Goal: Task Accomplishment & Management: Use online tool/utility

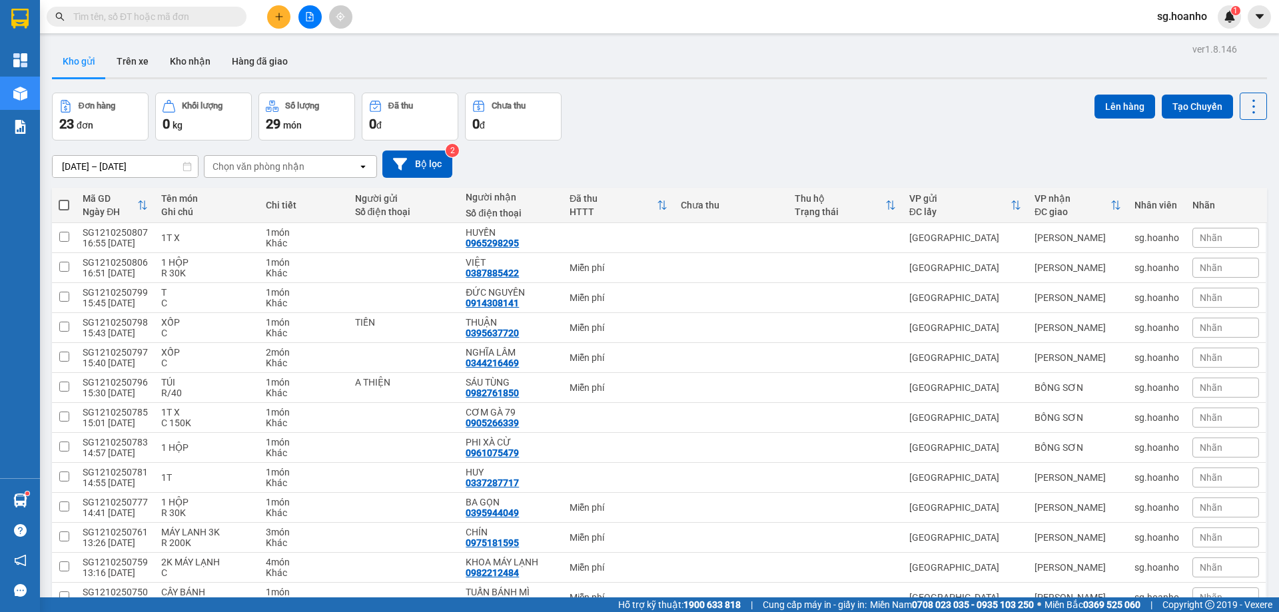
click at [61, 205] on span at bounding box center [64, 205] width 11 height 11
click at [64, 198] on input "checkbox" at bounding box center [64, 198] width 0 height 0
checkbox input "true"
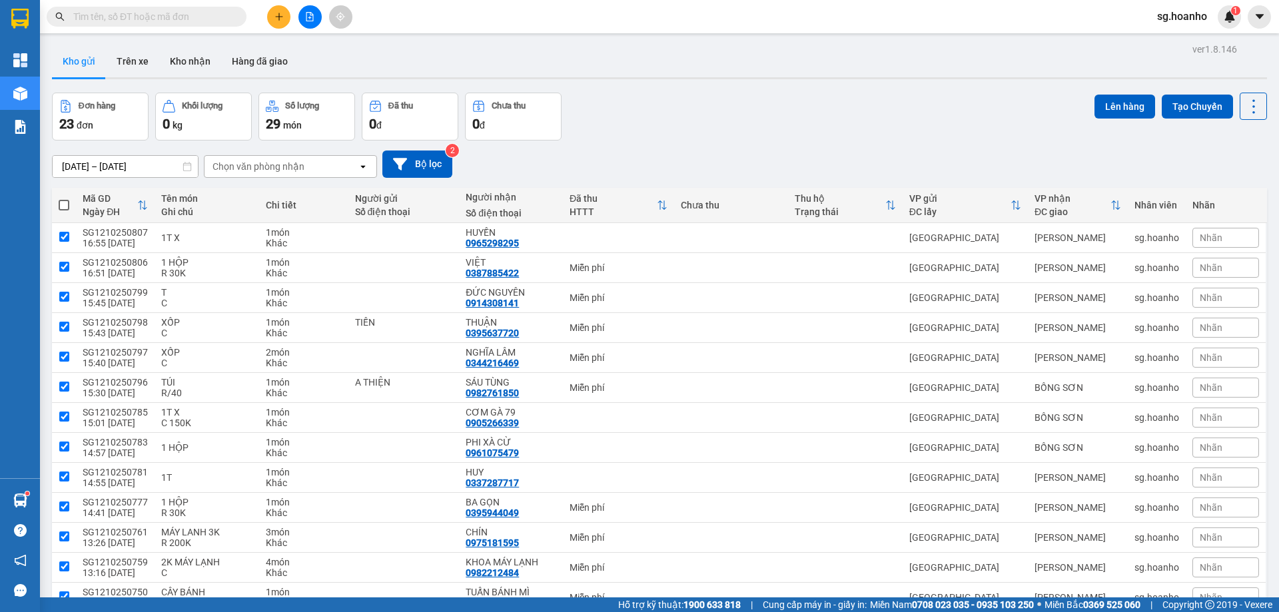
checkbox input "true"
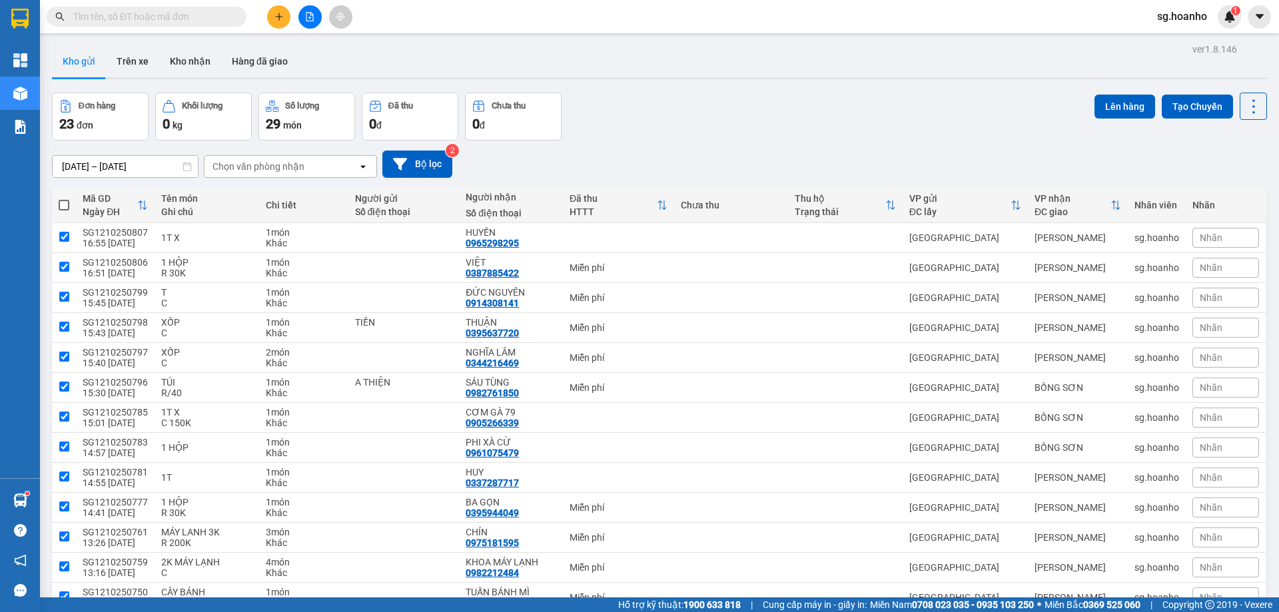
checkbox input "true"
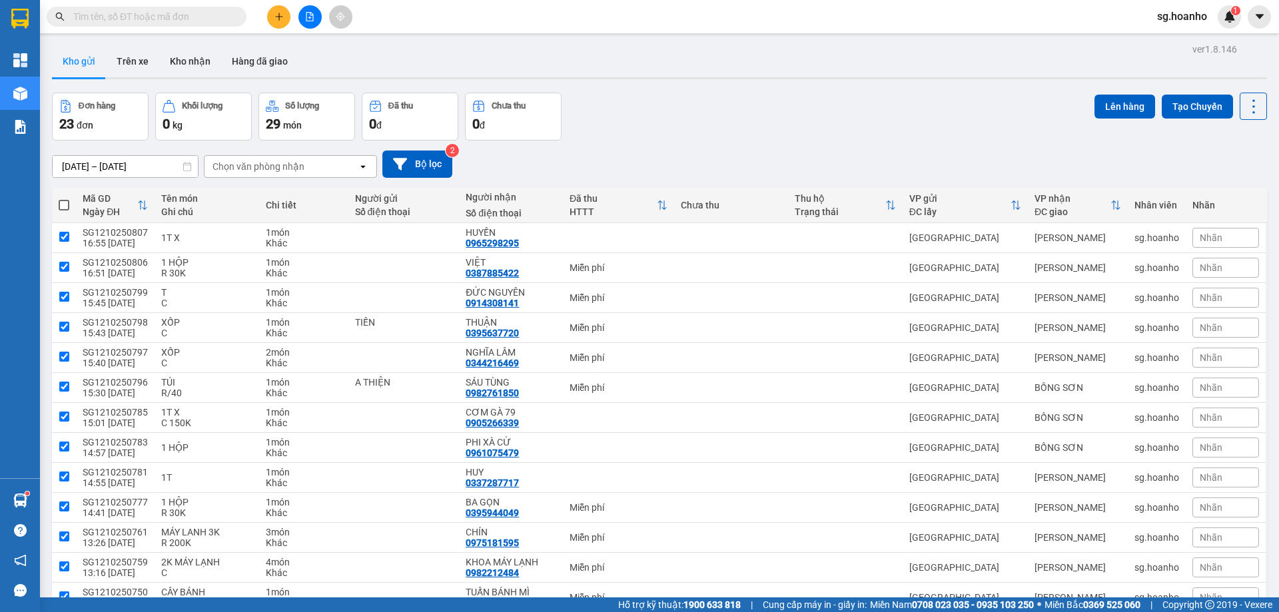
checkbox input "true"
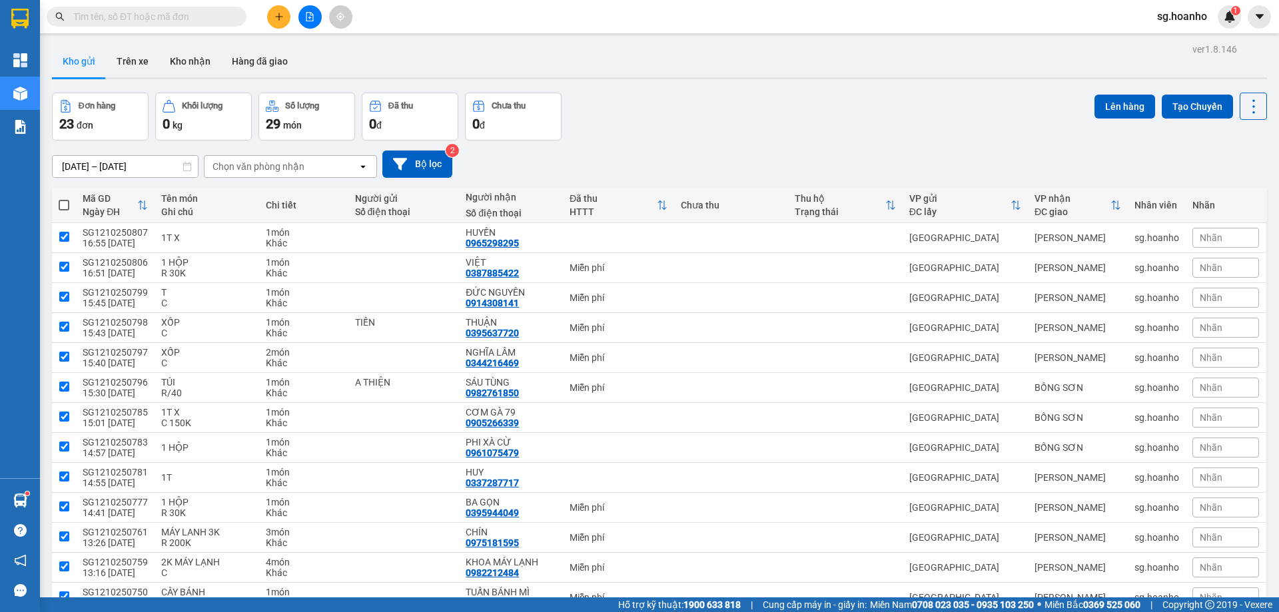
checkbox input "true"
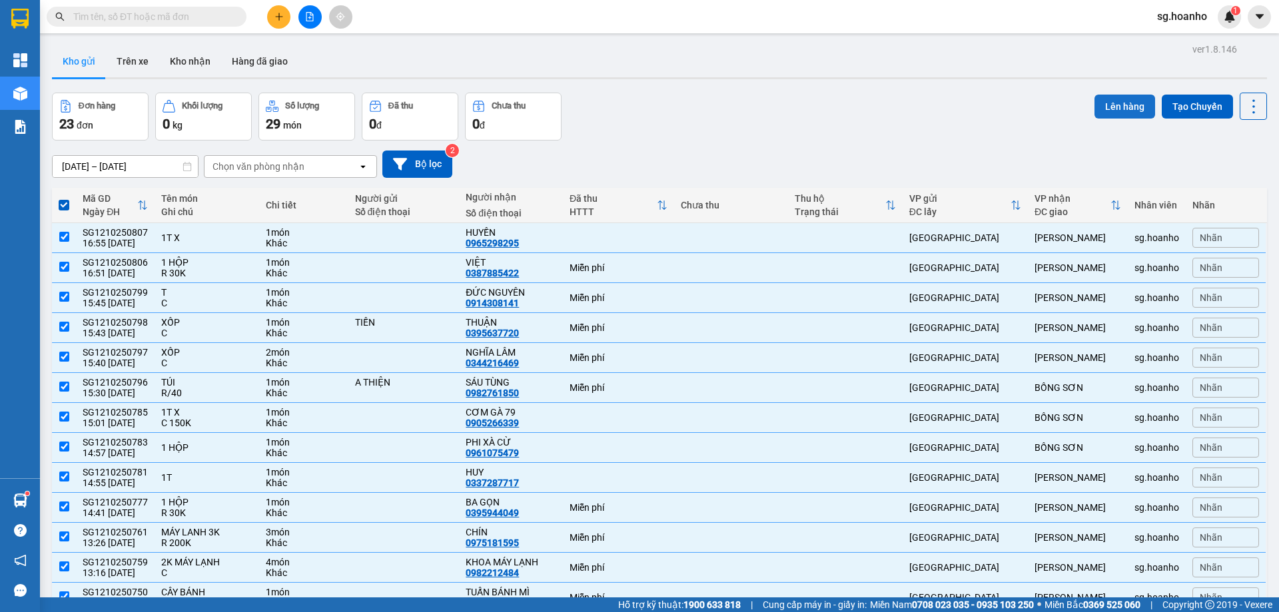
click at [1103, 102] on button "Lên hàng" at bounding box center [1124, 107] width 61 height 24
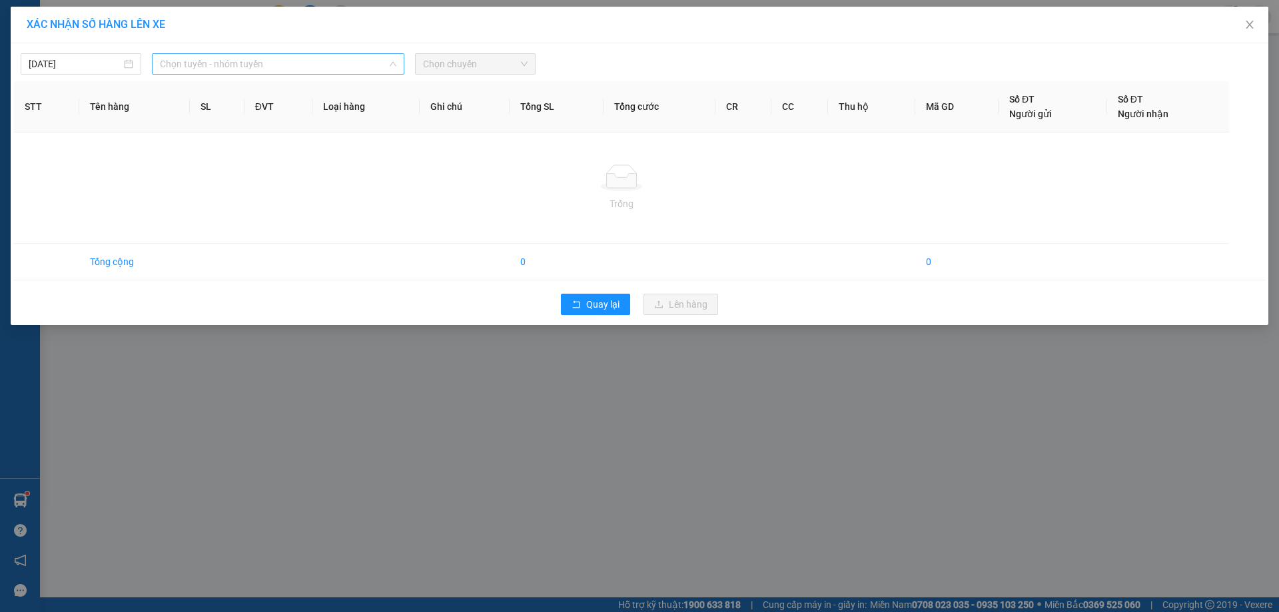
click at [248, 61] on span "Chọn tuyến - nhóm tuyến" at bounding box center [278, 64] width 236 height 20
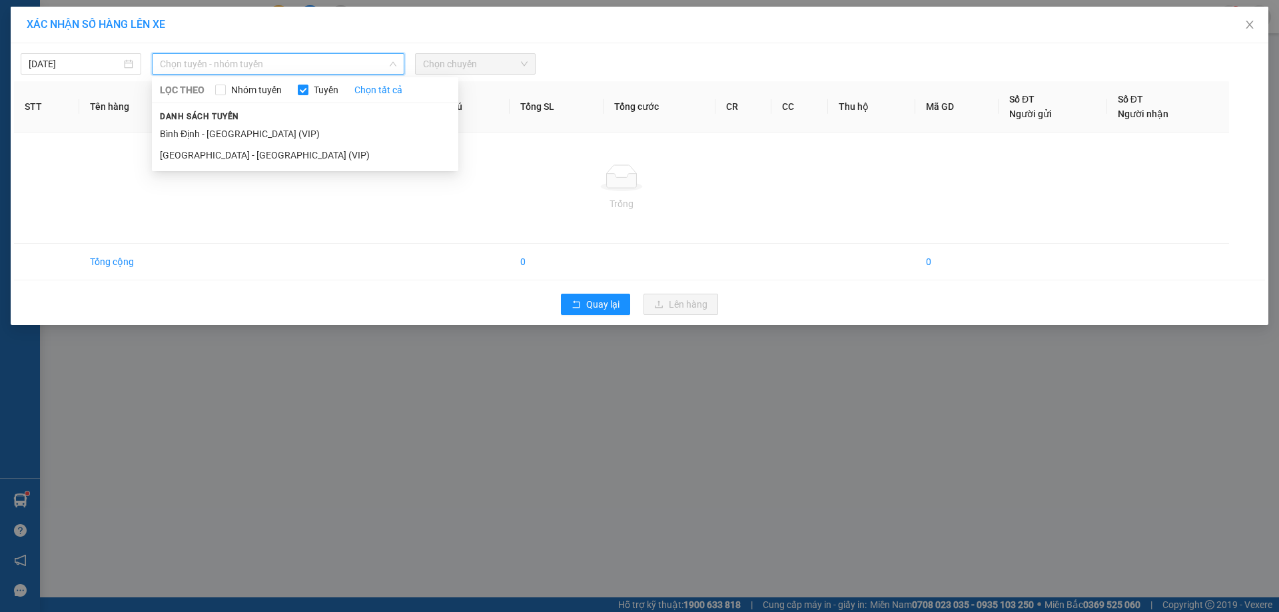
click at [222, 158] on li "[GEOGRAPHIC_DATA] - [GEOGRAPHIC_DATA] (VIP)" at bounding box center [305, 155] width 306 height 21
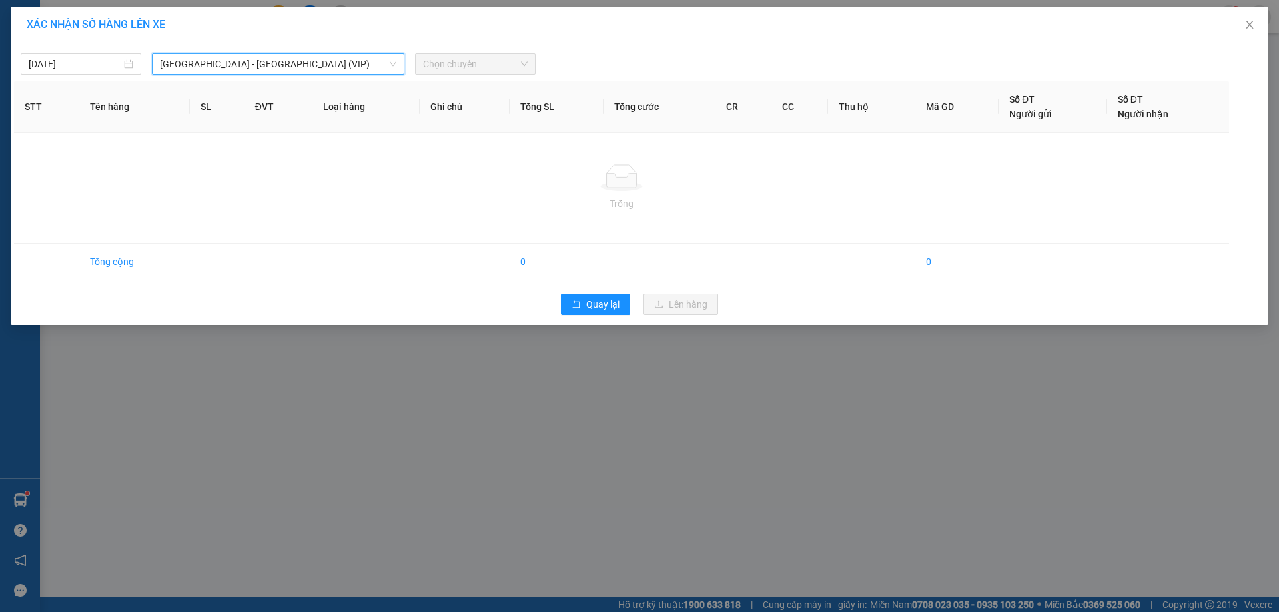
click at [463, 64] on span "Chọn chuyến" at bounding box center [475, 64] width 105 height 20
click at [99, 69] on input "[DATE]" at bounding box center [75, 64] width 93 height 15
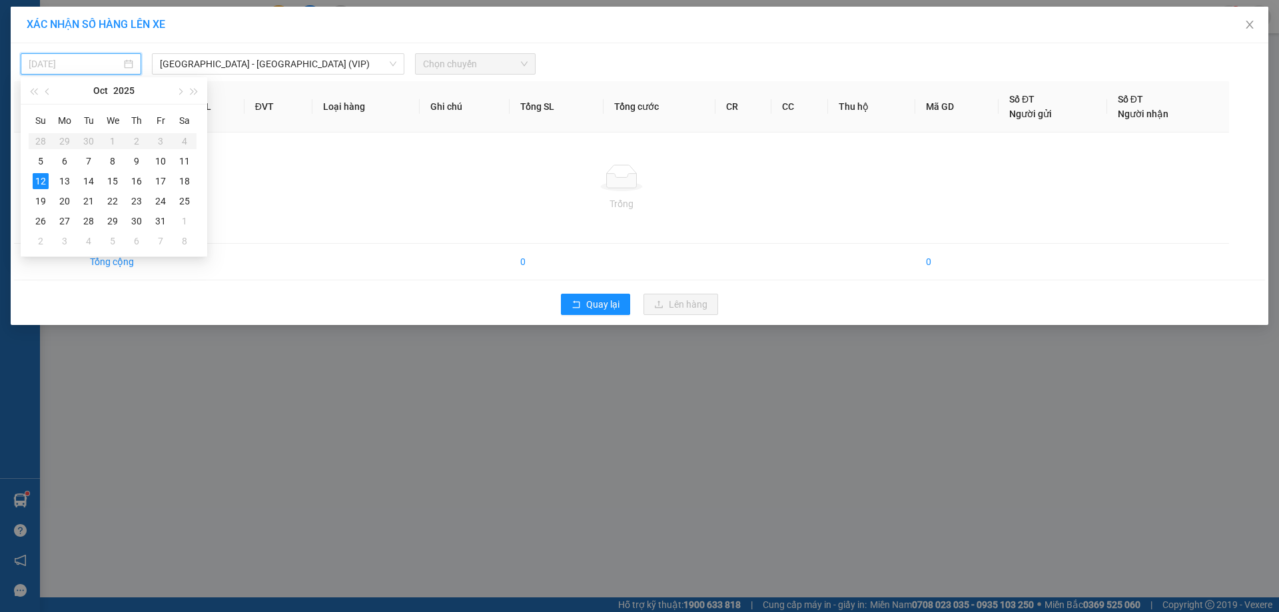
type input "[DATE]"
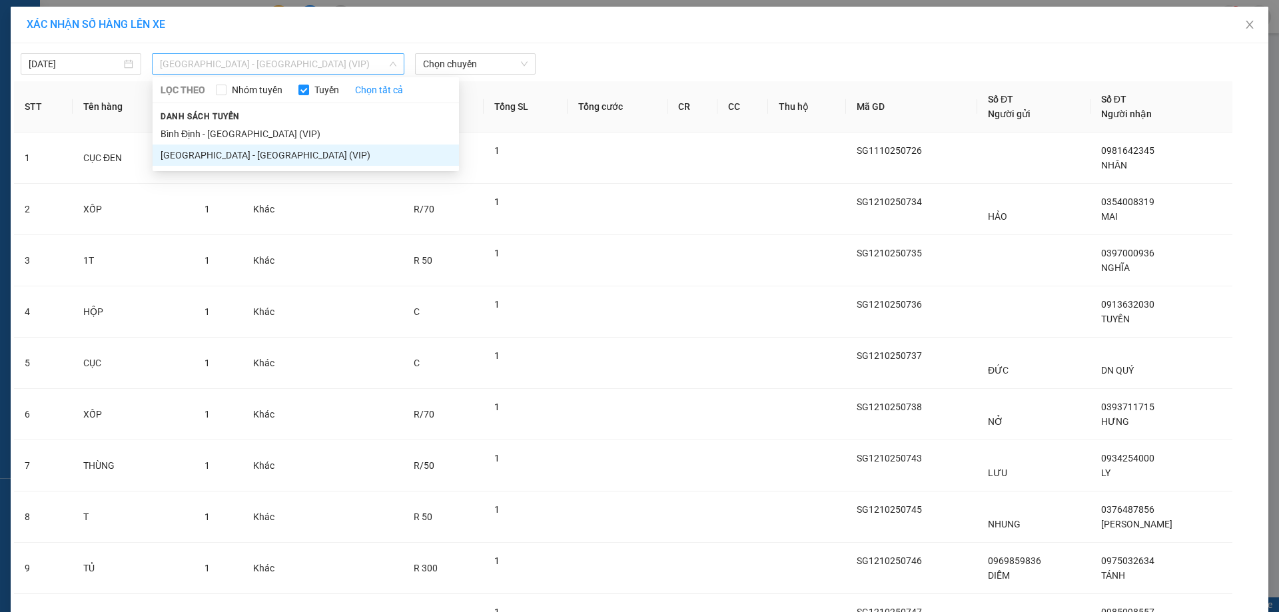
click at [302, 71] on span "[GEOGRAPHIC_DATA] - [GEOGRAPHIC_DATA] (VIP)" at bounding box center [278, 64] width 236 height 20
click at [264, 145] on li "[GEOGRAPHIC_DATA] - [GEOGRAPHIC_DATA] (VIP)" at bounding box center [305, 155] width 306 height 21
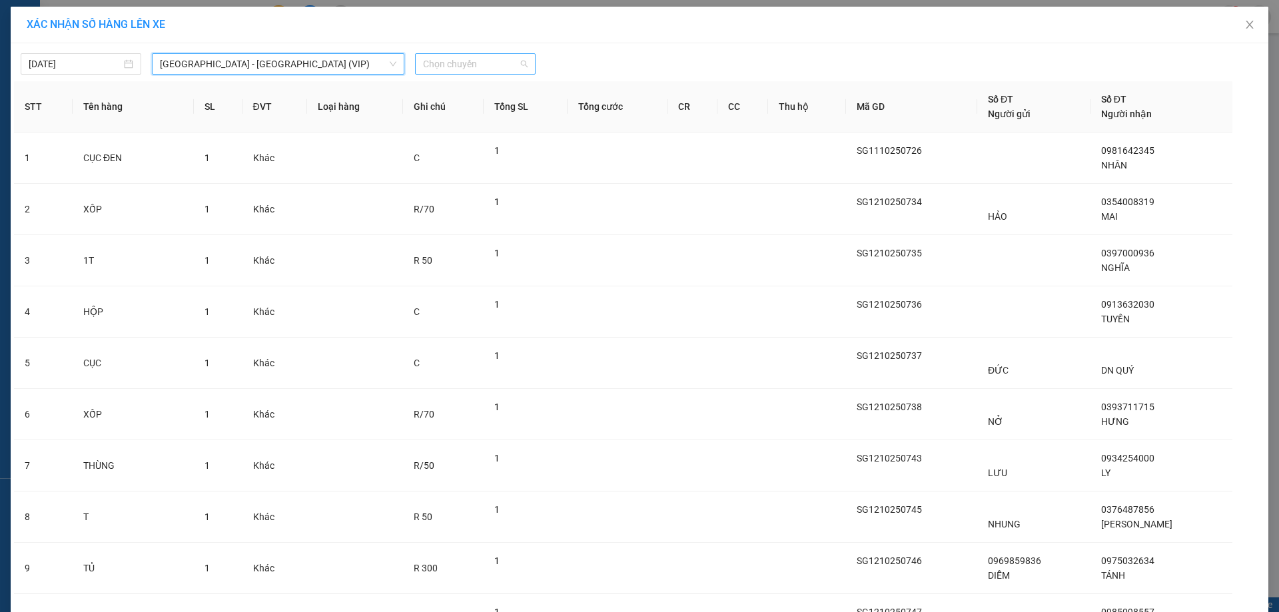
click at [455, 62] on span "Chọn chuyến" at bounding box center [475, 64] width 105 height 20
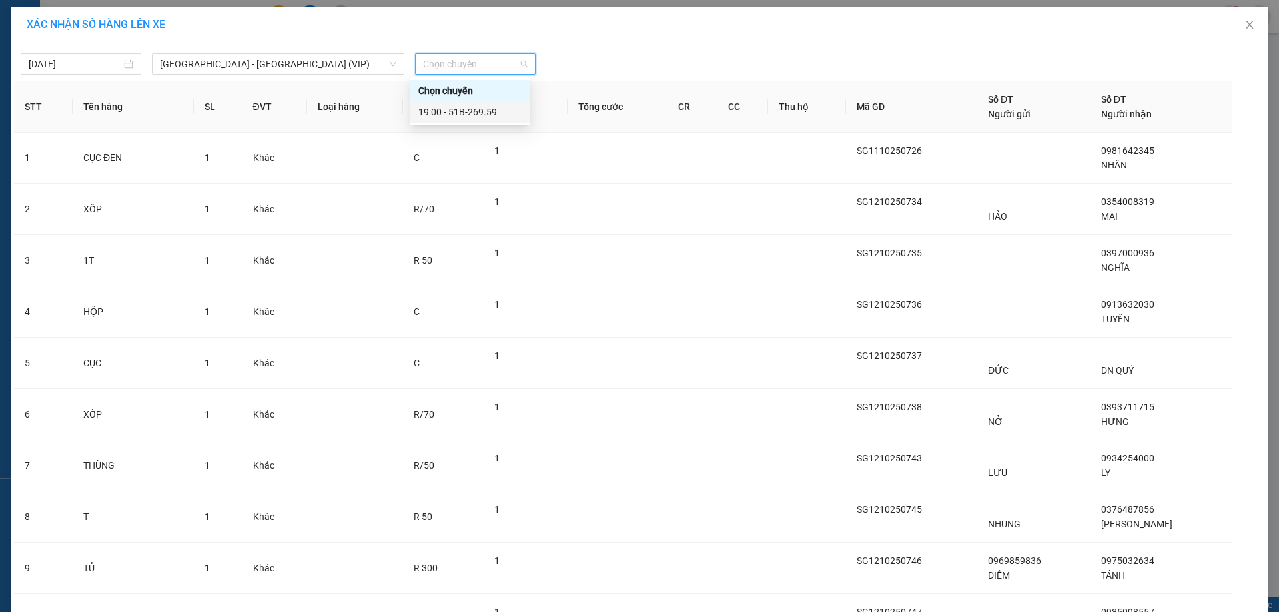
click at [471, 119] on div "19:00 - 51B-269.59" at bounding box center [470, 112] width 104 height 15
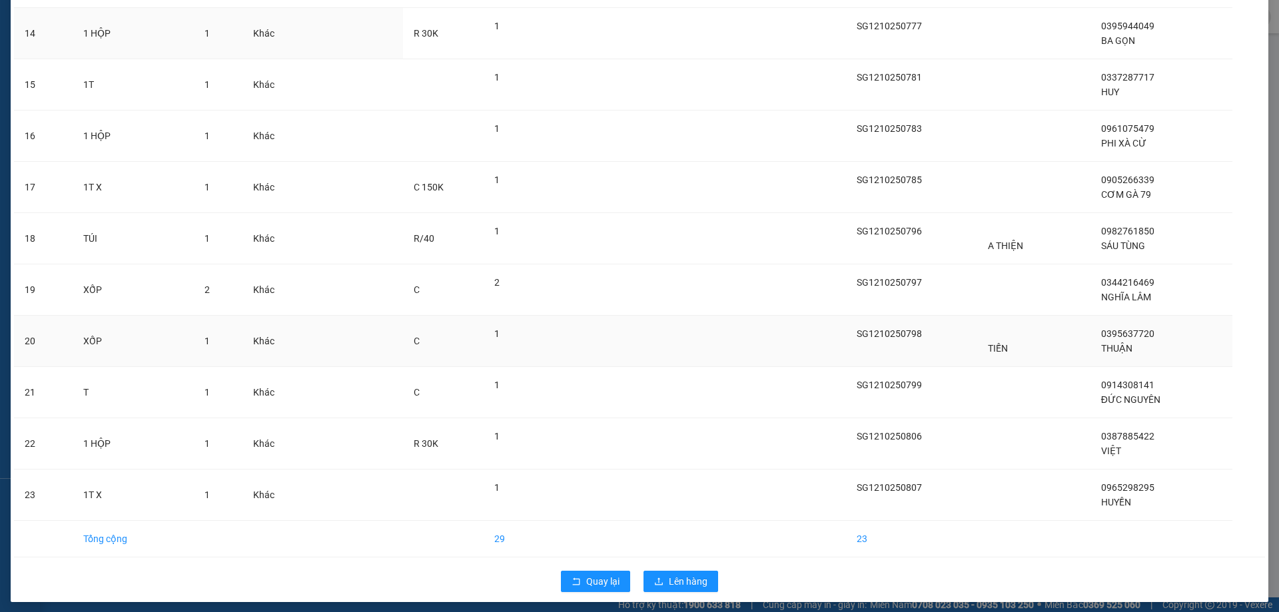
scroll to position [805, 0]
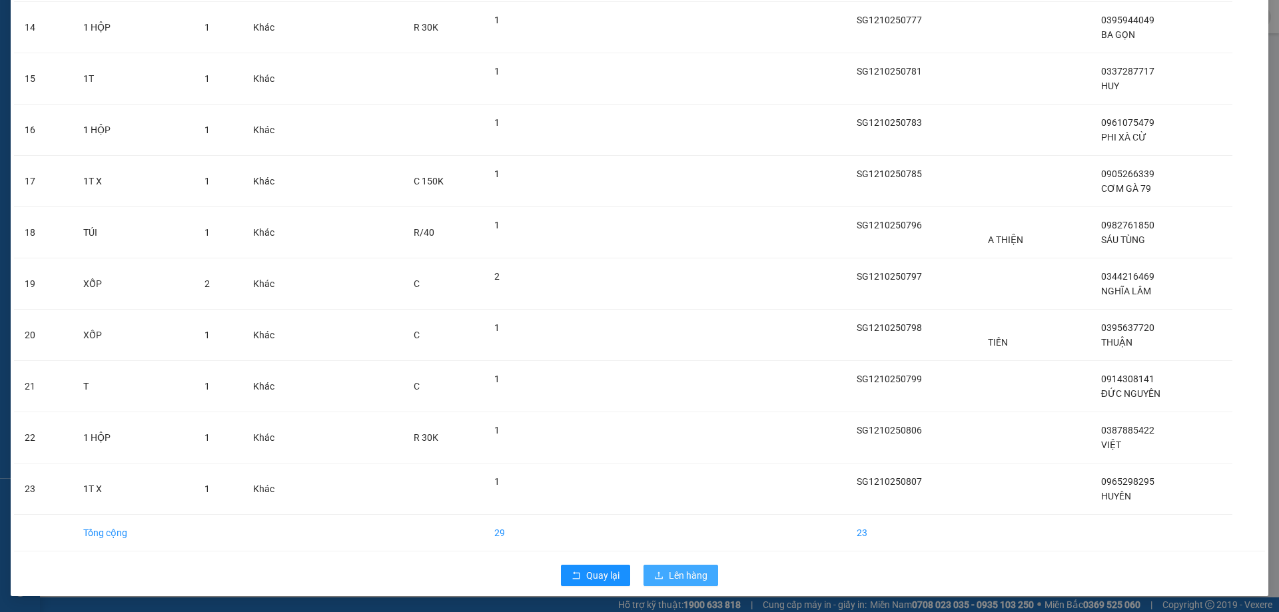
click at [677, 570] on span "Lên hàng" at bounding box center [688, 575] width 39 height 15
